Goal: Task Accomplishment & Management: Use online tool/utility

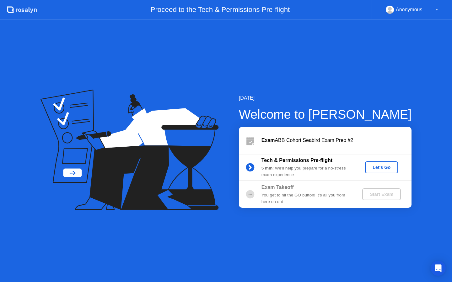
click at [375, 167] on div "Let's Go" at bounding box center [381, 167] width 28 height 5
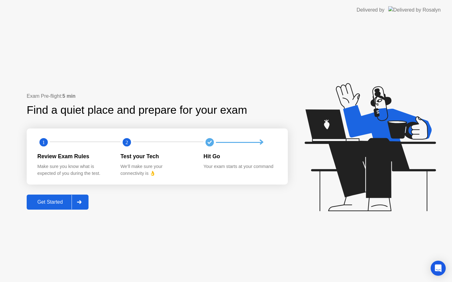
click at [59, 202] on div "Get Started" at bounding box center [50, 203] width 43 height 6
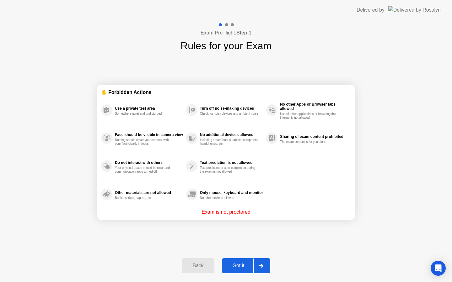
click at [248, 269] on div "Got it" at bounding box center [238, 266] width 29 height 6
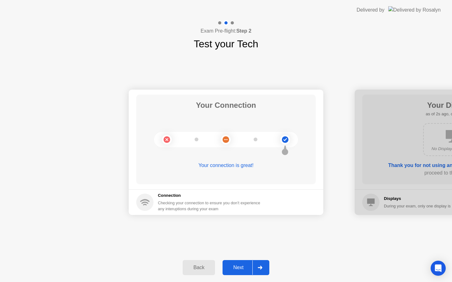
click at [263, 268] on div at bounding box center [259, 268] width 15 height 14
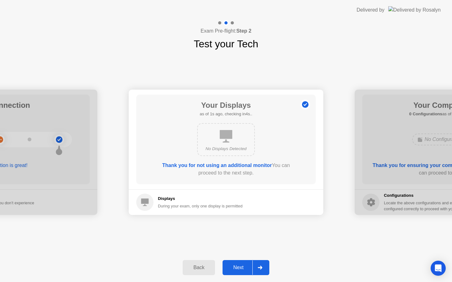
click at [246, 269] on div "Next" at bounding box center [238, 268] width 28 height 6
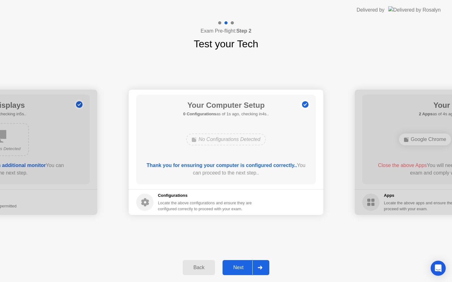
click at [246, 269] on div "Next" at bounding box center [238, 268] width 28 height 6
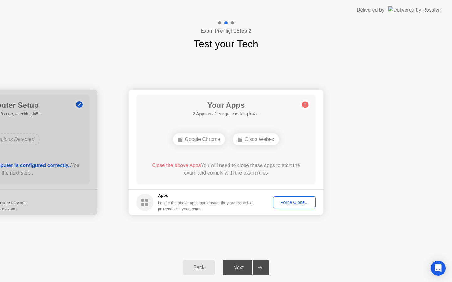
drag, startPoint x: 246, startPoint y: 269, endPoint x: 245, endPoint y: 235, distance: 34.9
click at [245, 235] on div "Exam Pre-flight: Step 2 Test your Tech Your Connection Your connection is great…" at bounding box center [226, 151] width 452 height 262
click at [282, 197] on button "Force Close..." at bounding box center [294, 203] width 43 height 12
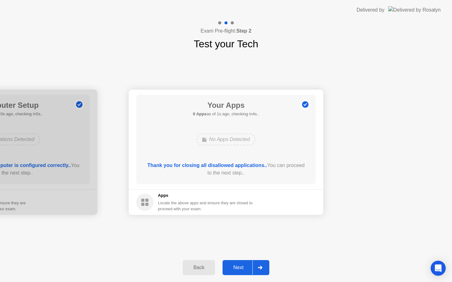
click at [260, 269] on icon at bounding box center [260, 268] width 5 height 4
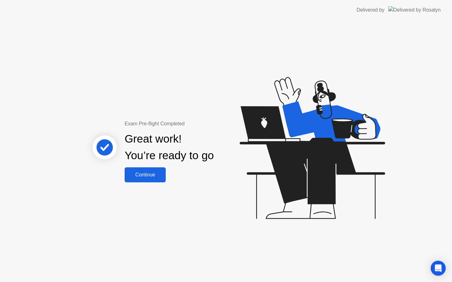
click at [156, 170] on button "Continue" at bounding box center [145, 175] width 41 height 15
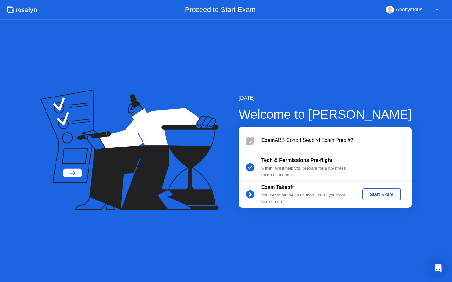
click at [373, 197] on div "Start Exam" at bounding box center [382, 194] width 34 height 5
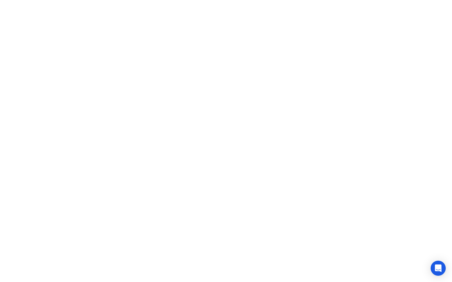
click iframe
click at [192, 269] on button "Move" at bounding box center [189, 272] width 16 height 16
drag, startPoint x: 187, startPoint y: 274, endPoint x: 190, endPoint y: 282, distance: 8.7
click at [190, 282] on div "Move Hide Exam Rules" at bounding box center [228, 272] width 95 height 20
click at [265, 270] on button "Exam Rules" at bounding box center [256, 272] width 33 height 6
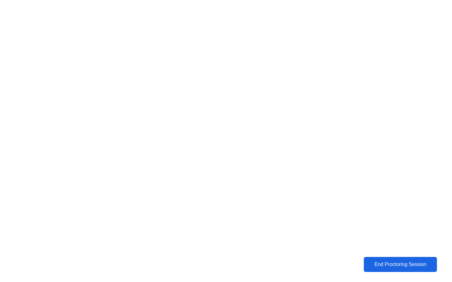
click at [375, 268] on div "End Proctoring Session" at bounding box center [400, 265] width 70 height 6
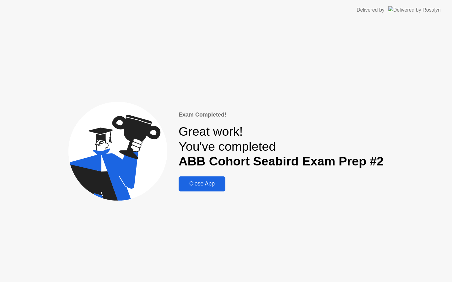
click at [210, 183] on div "Close App" at bounding box center [201, 184] width 43 height 7
